Goal: Task Accomplishment & Management: Manage account settings

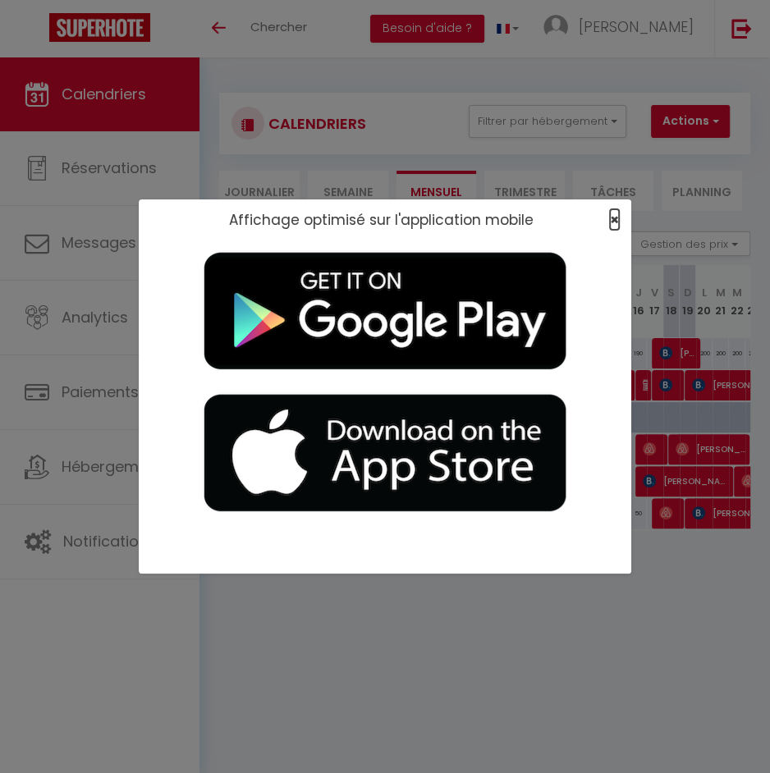
click at [616, 218] on span "×" at bounding box center [614, 219] width 9 height 21
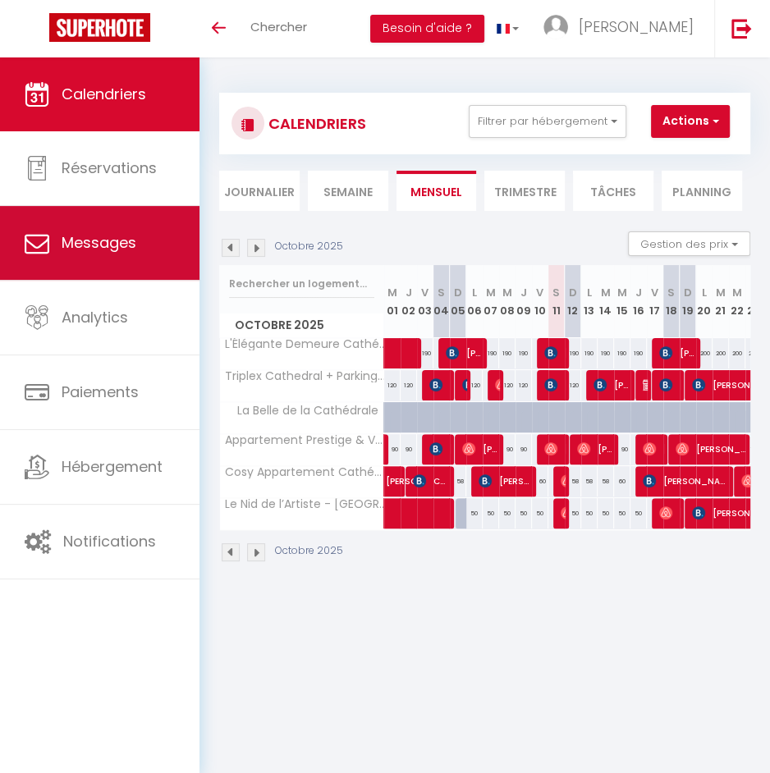
click at [133, 227] on link "Messages" at bounding box center [99, 243] width 199 height 74
select select "message"
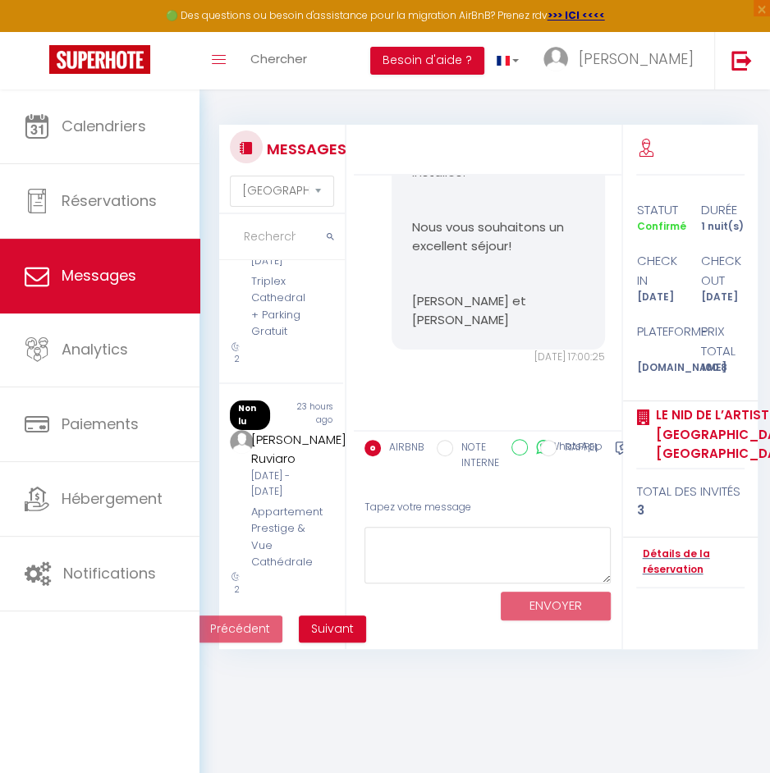
scroll to position [1813, 0]
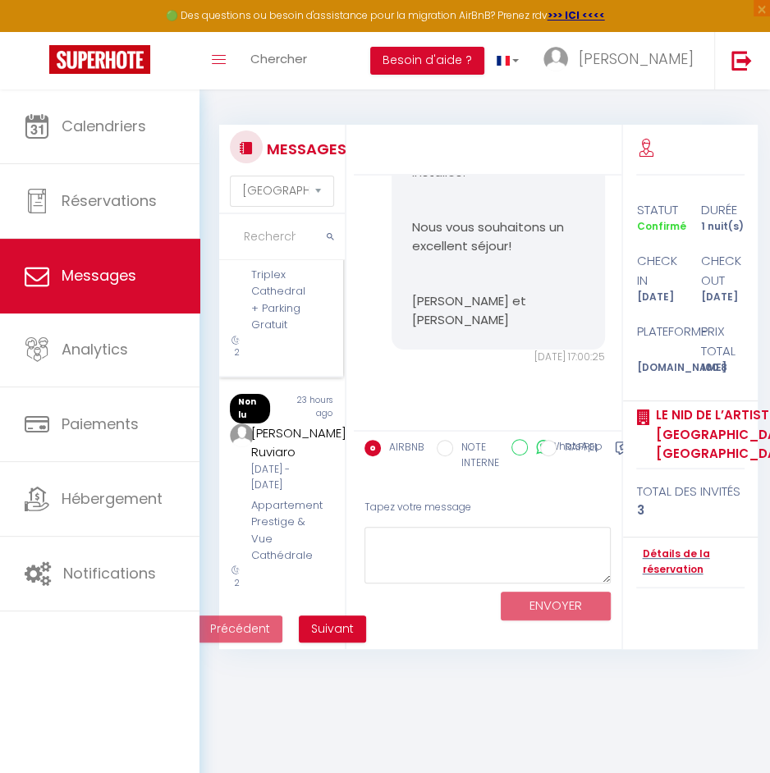
click at [279, 263] on div "Ven 10 Oct - Dim 12 Oct" at bounding box center [282, 246] width 62 height 31
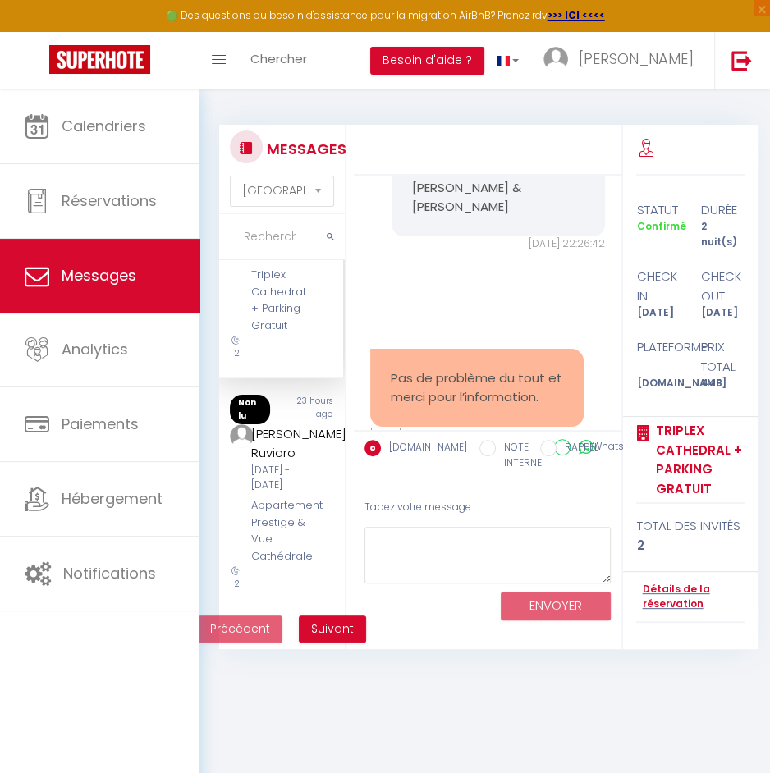
scroll to position [12484, 0]
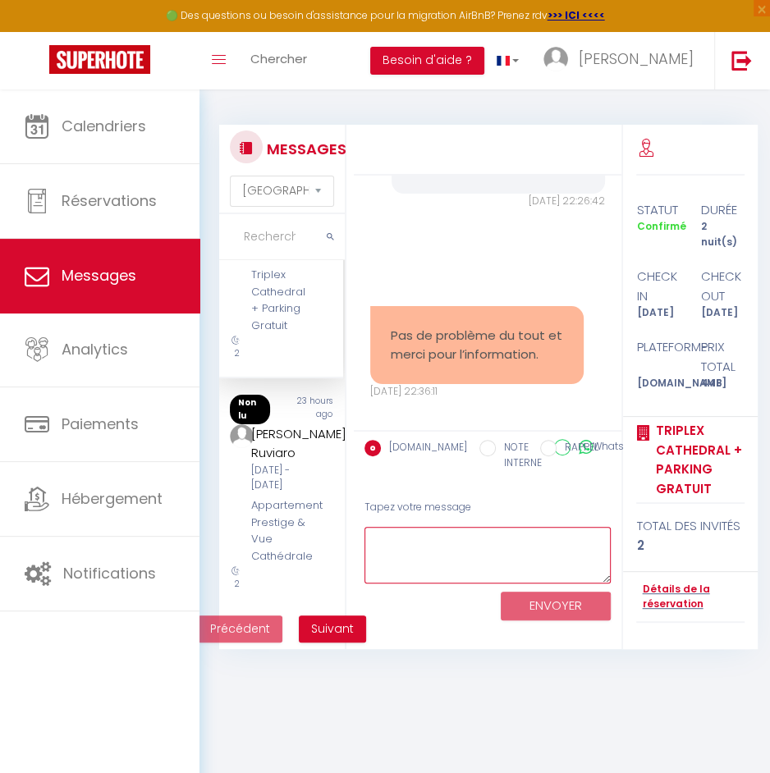
click at [445, 538] on textarea at bounding box center [487, 555] width 246 height 57
type textarea "Cher"
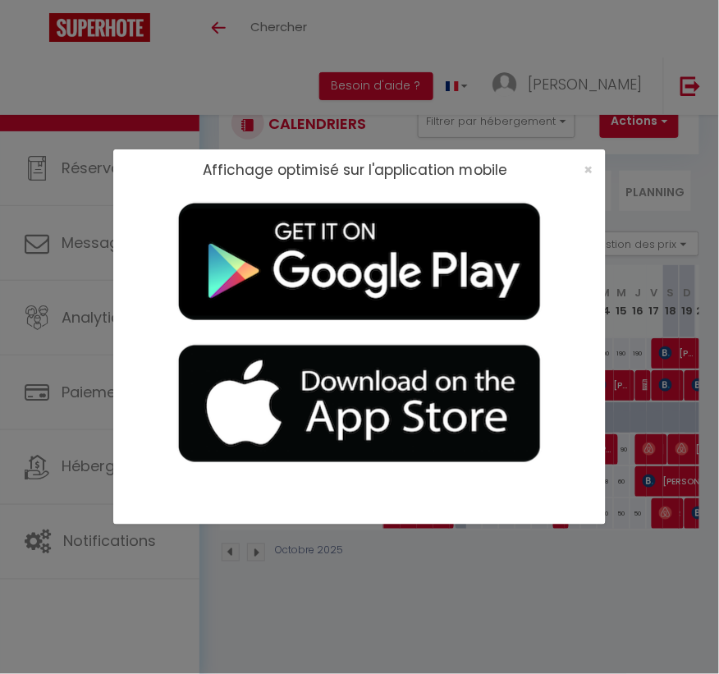
click at [596, 166] on div "×" at bounding box center [583, 170] width 41 height 16
click at [589, 169] on span "×" at bounding box center [588, 169] width 9 height 21
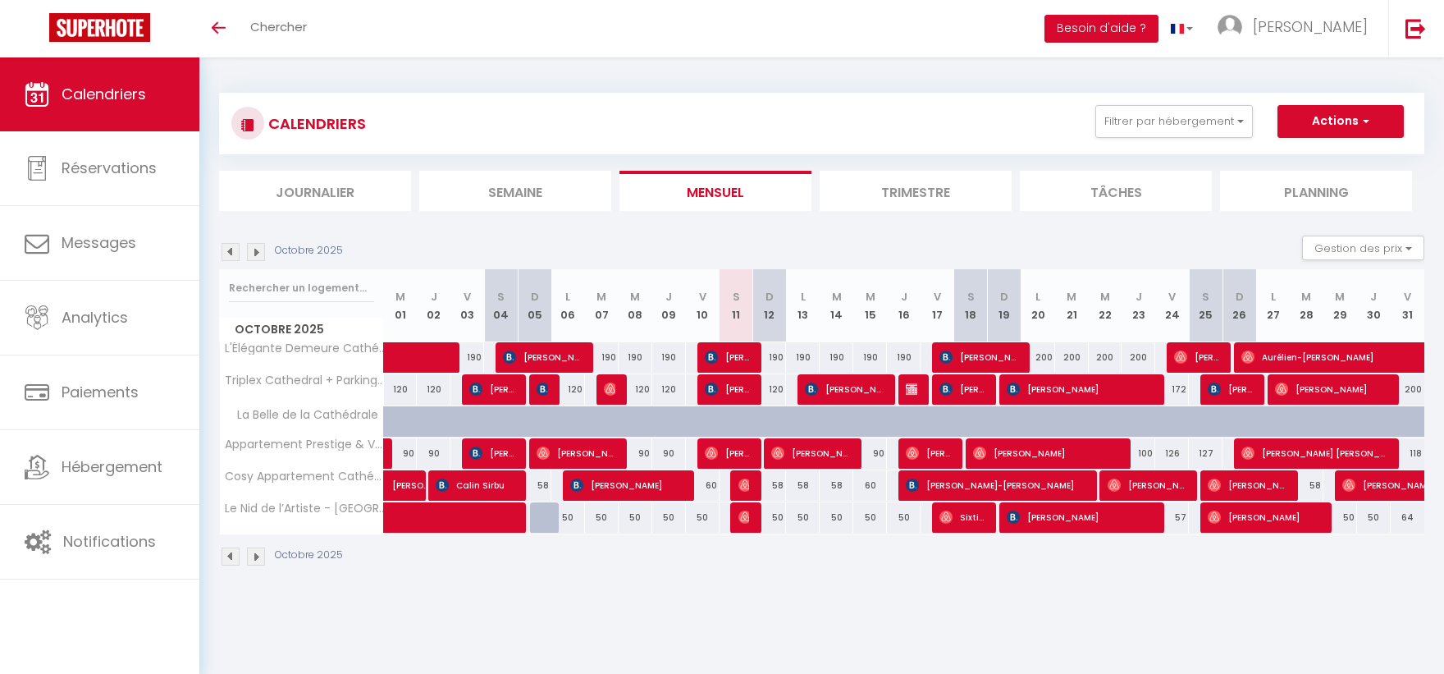
click at [718, 391] on div "120" at bounding box center [802, 389] width 34 height 30
click at [718, 390] on div "120" at bounding box center [802, 389] width 34 height 30
click at [718, 394] on span "[PERSON_NAME]" at bounding box center [844, 388] width 79 height 31
select select "OK"
select select "KO"
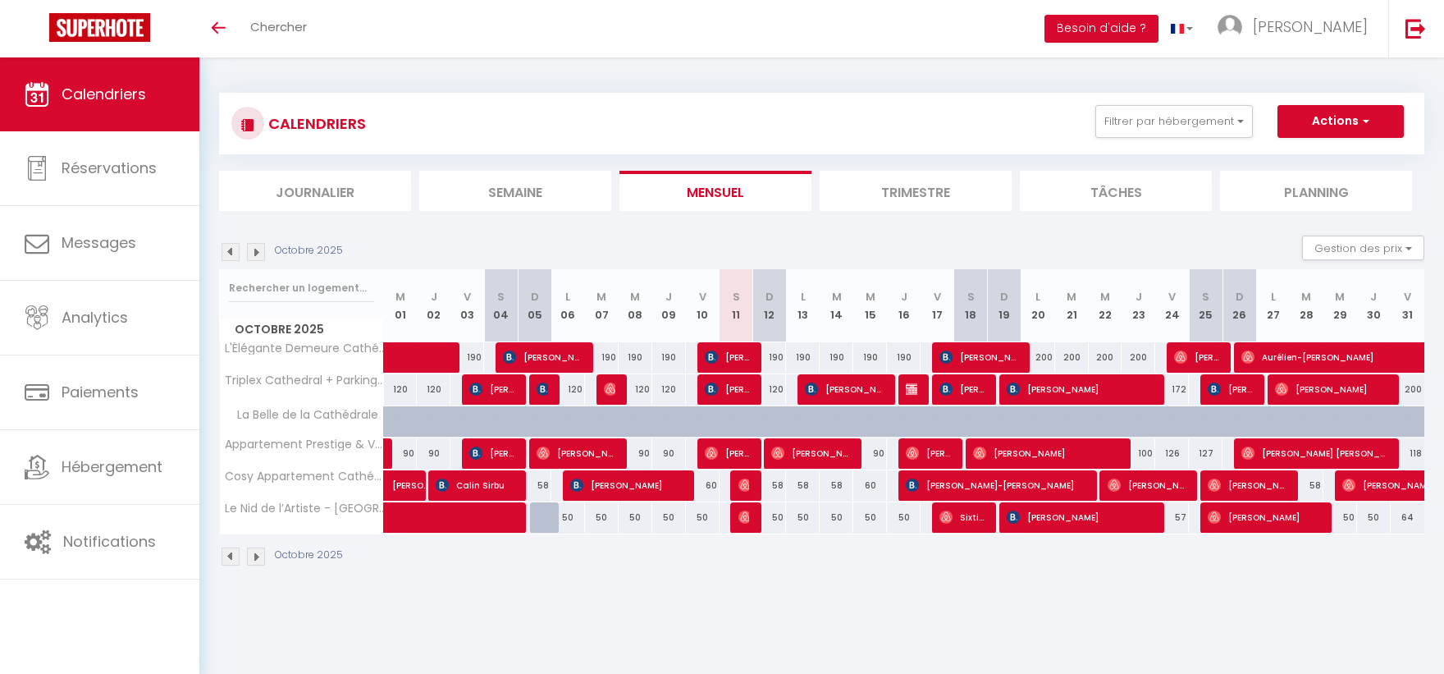
select select "0"
select select "1"
select select
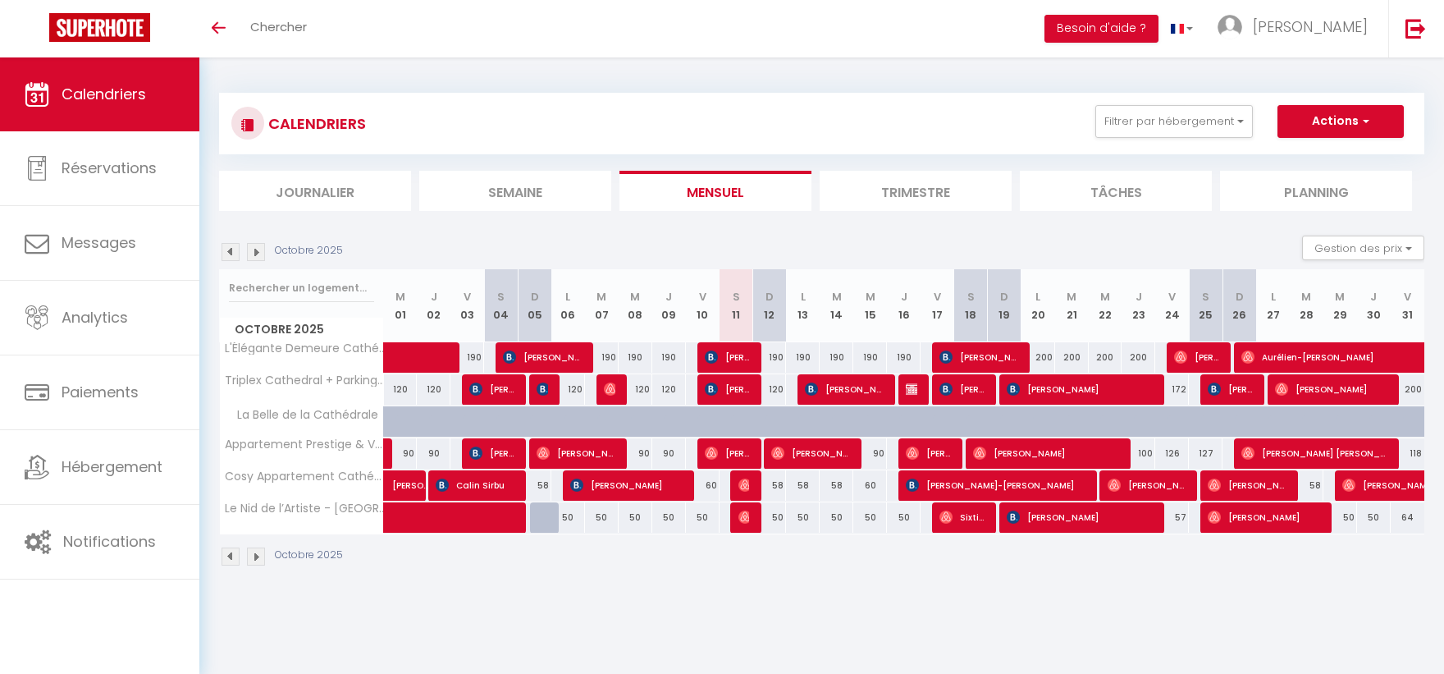
click at [0, 0] on div at bounding box center [0, 0] width 0 height 0
click at [718, 394] on span "[PERSON_NAME]" at bounding box center [844, 388] width 79 height 31
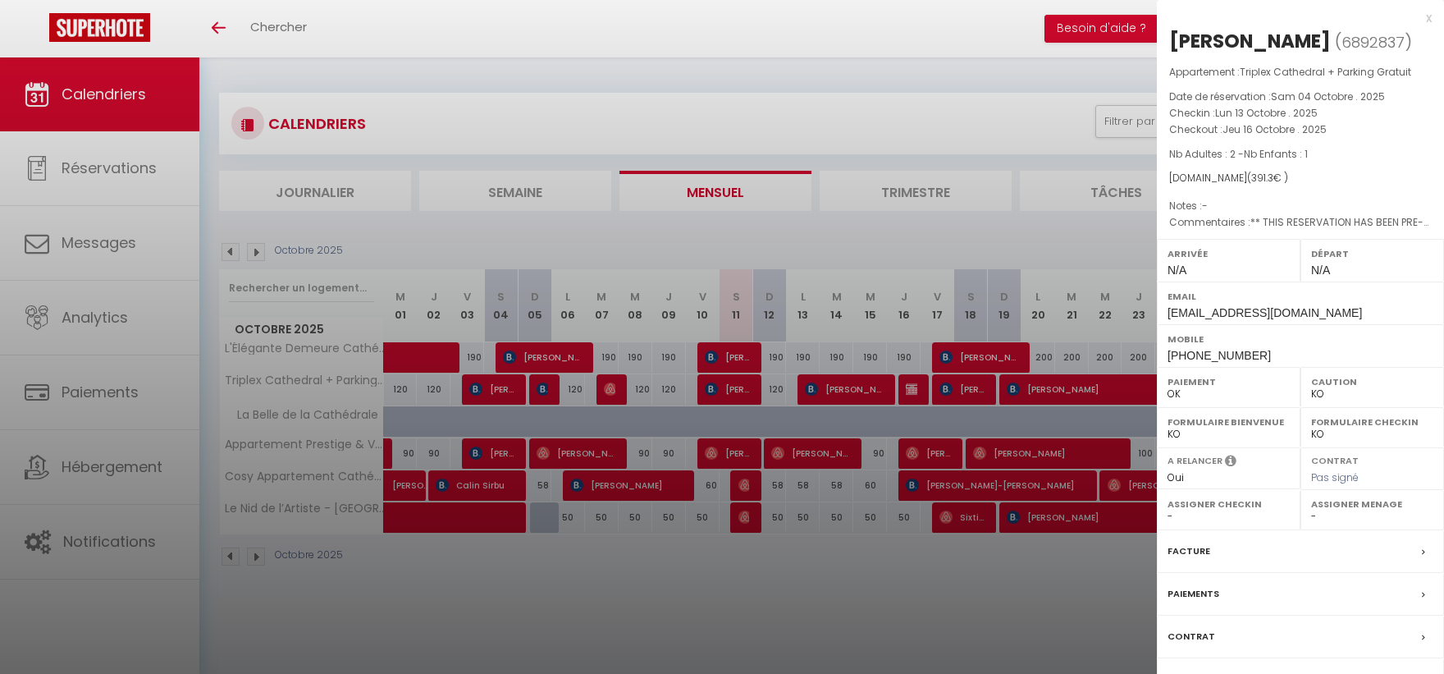
click at [718, 597] on div at bounding box center [722, 337] width 1444 height 674
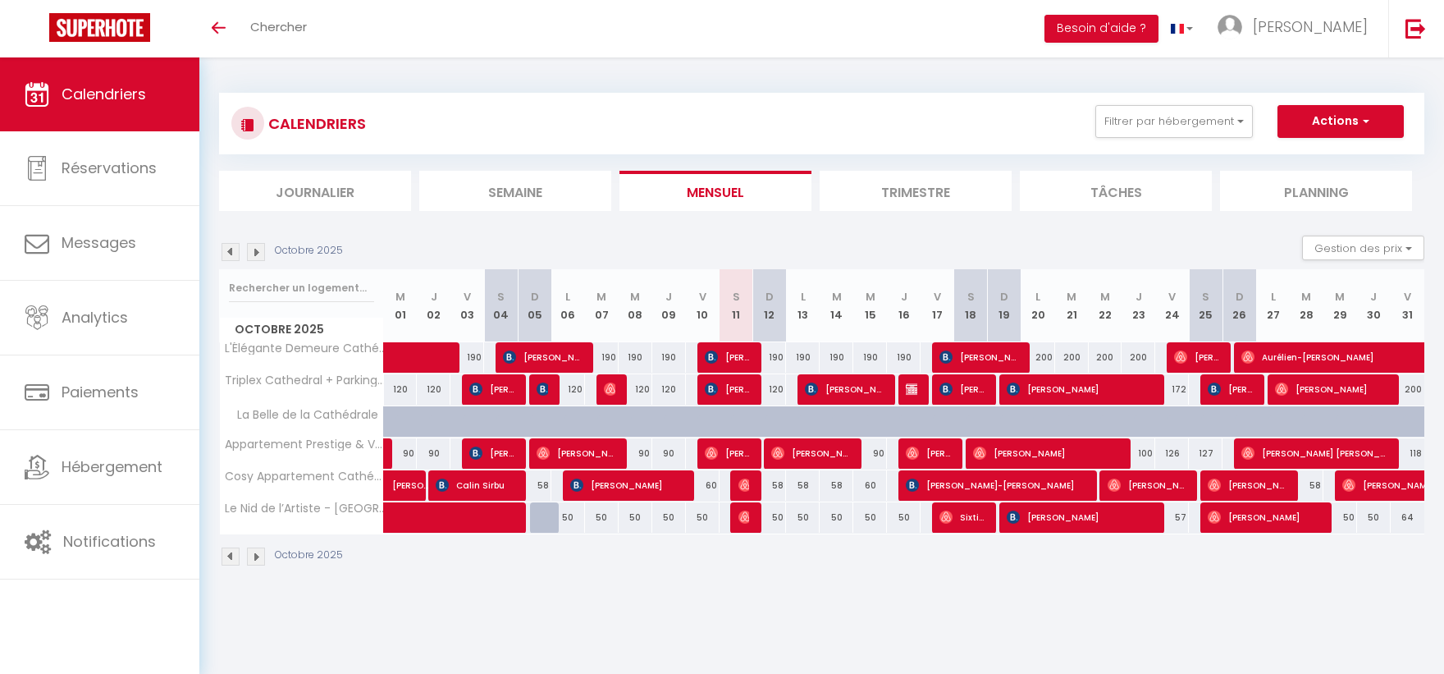
scroll to position [22, 0]
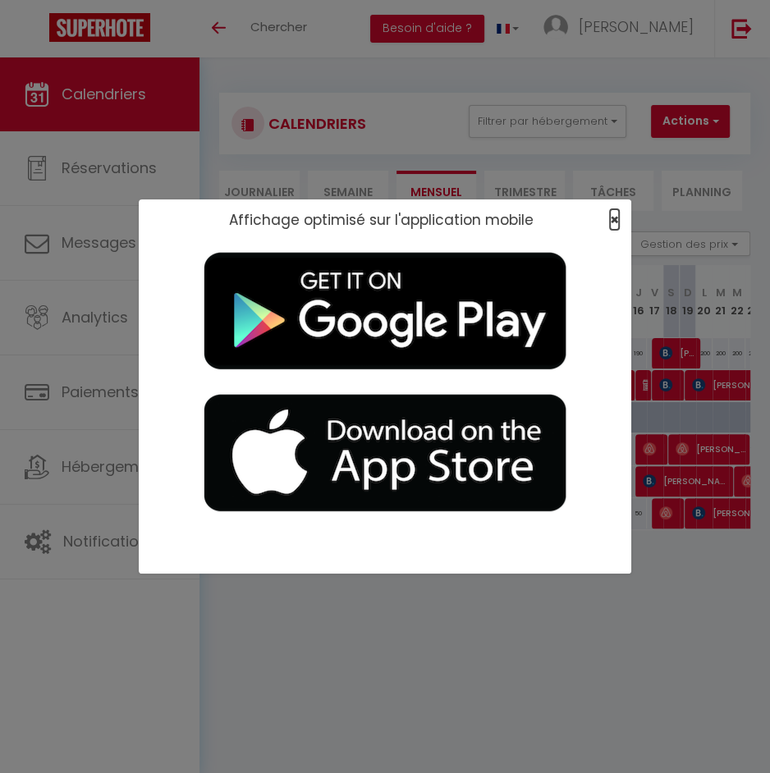
click at [614, 210] on span "×" at bounding box center [614, 219] width 9 height 21
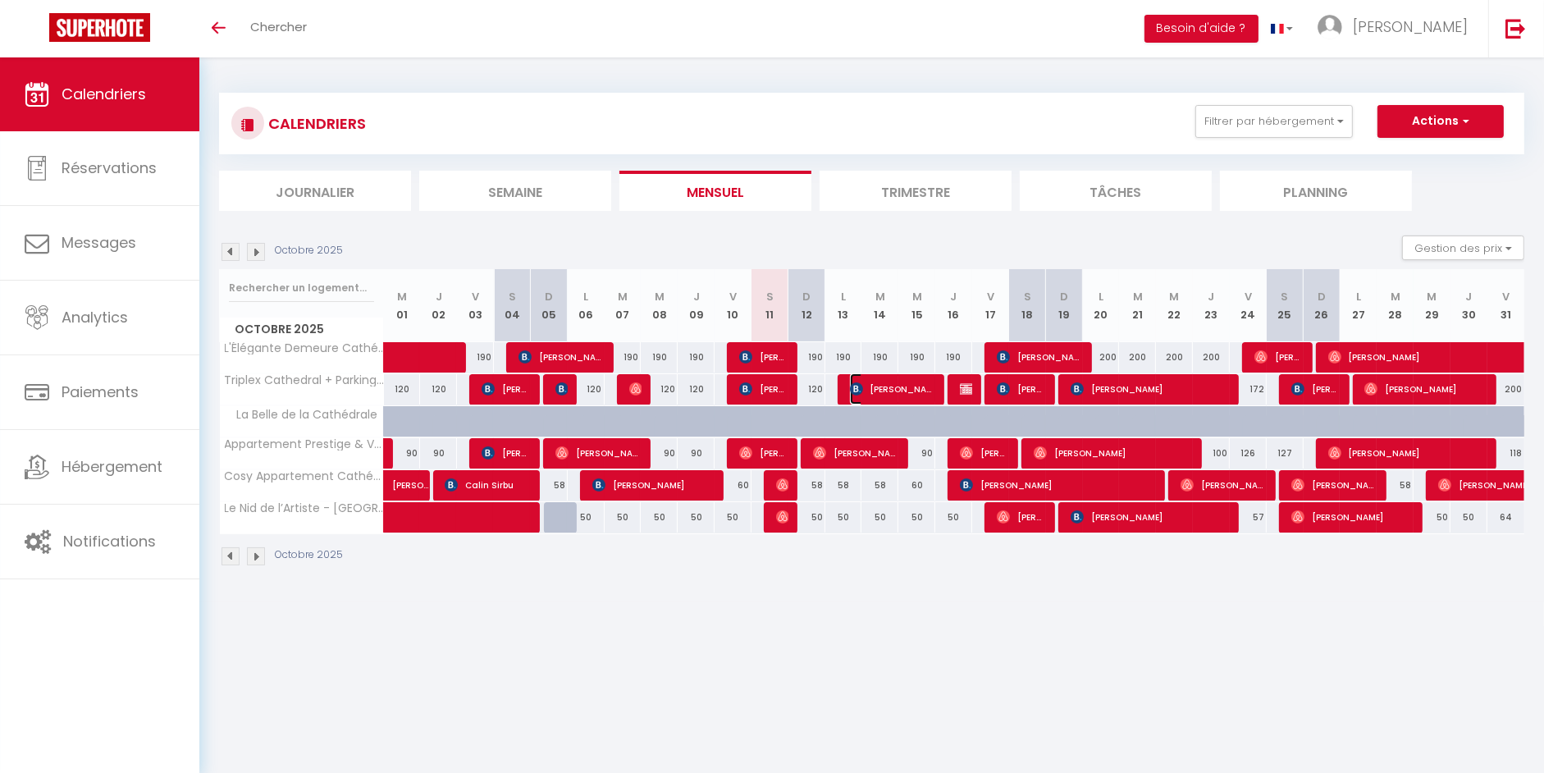
click at [769, 391] on span "[PERSON_NAME]" at bounding box center [893, 388] width 86 height 31
select select "OK"
select select "KO"
select select "0"
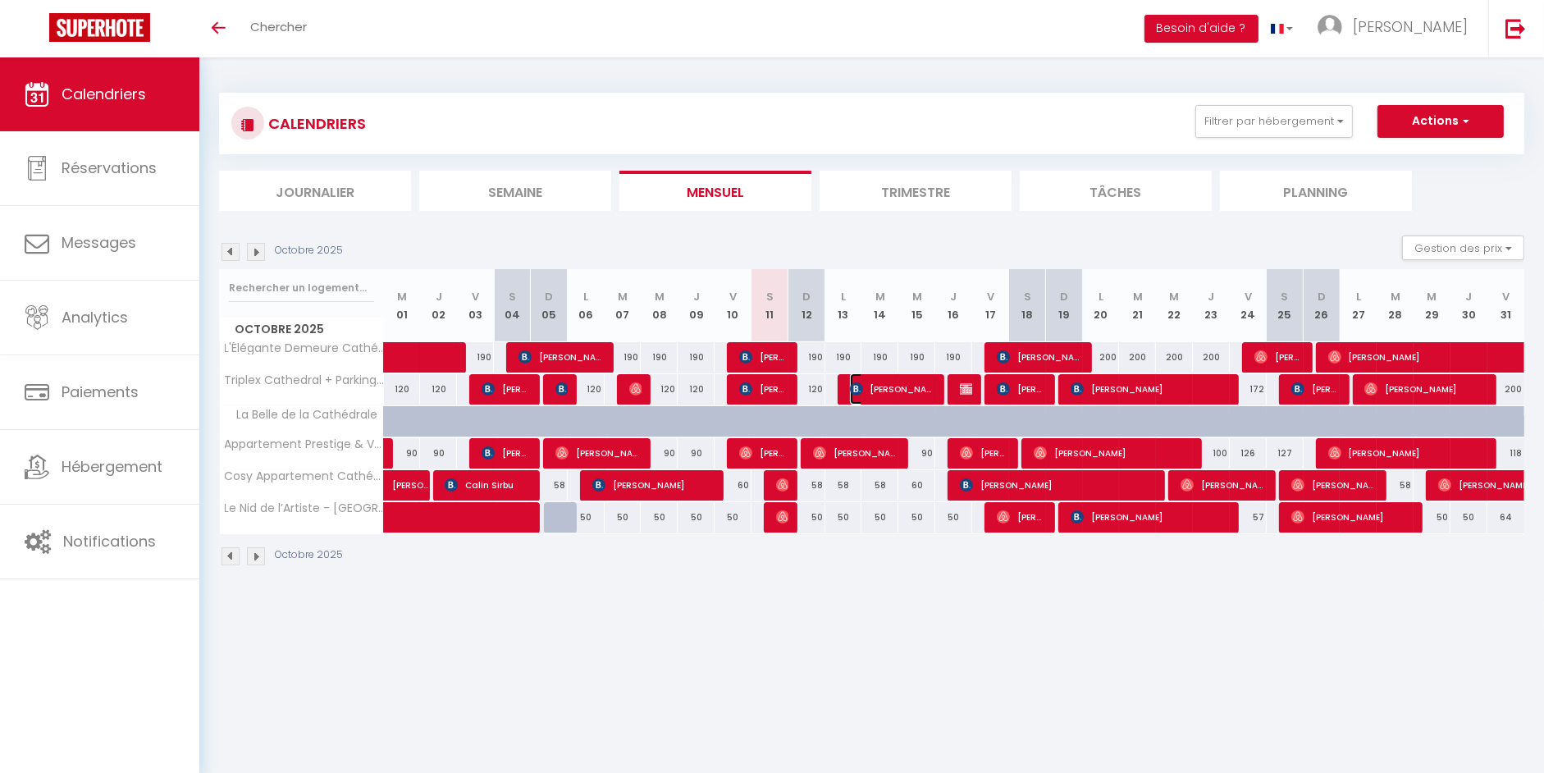
select select "1"
select select
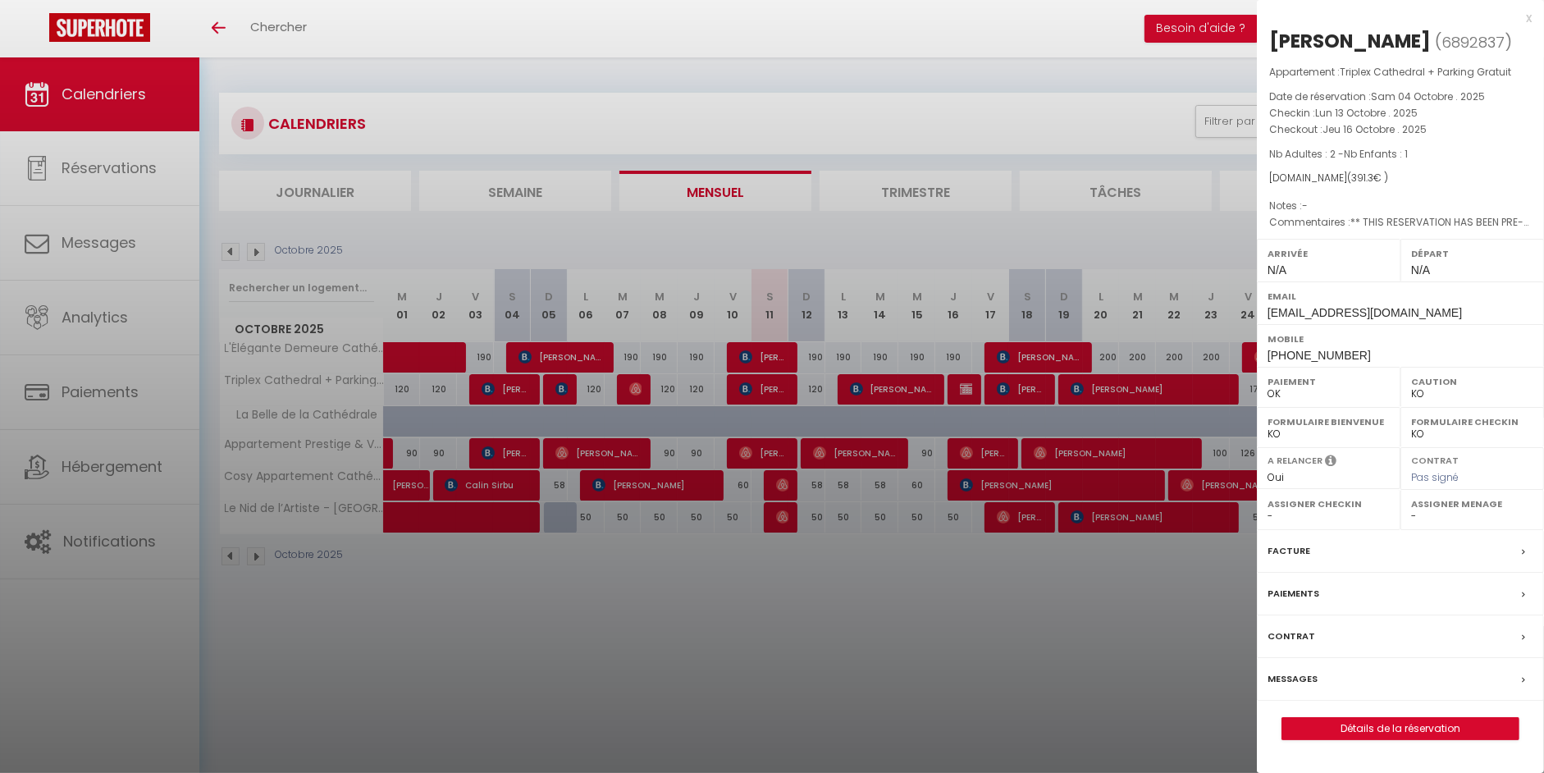
click at [769, 19] on div "x" at bounding box center [1394, 18] width 275 height 20
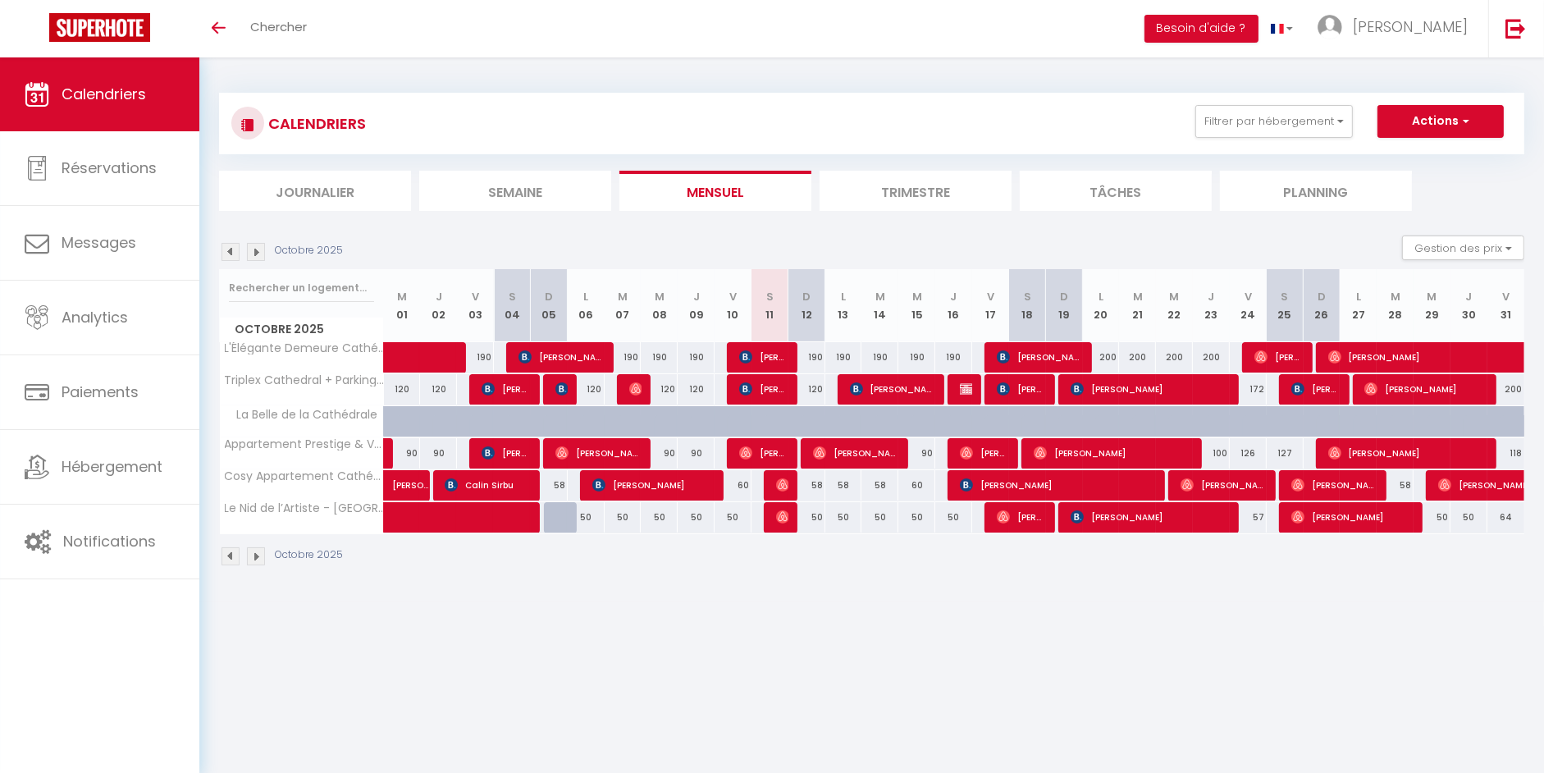
click at [769, 30] on div "Toggle menubar Chercher BUTTON Besoin d'aide ? [PERSON_NAME] Équipe" at bounding box center [825, 28] width 1413 height 57
click at [769, 386] on span "[PERSON_NAME]" at bounding box center [893, 388] width 86 height 31
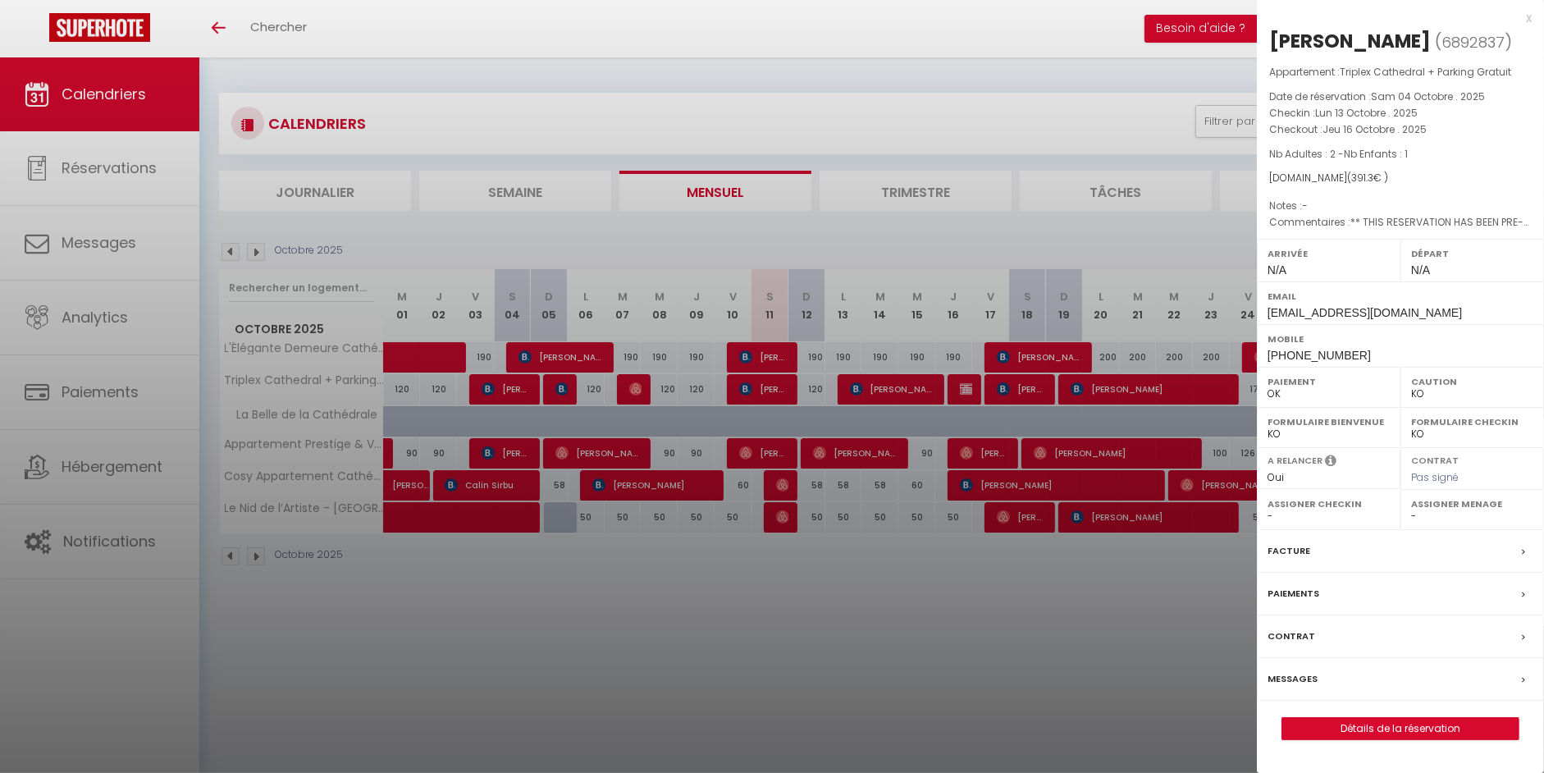
click at [769, 43] on div "[PERSON_NAME]" at bounding box center [1350, 41] width 162 height 26
click at [769, 43] on span "6892837" at bounding box center [1473, 42] width 63 height 21
